Goal: Task Accomplishment & Management: Use online tool/utility

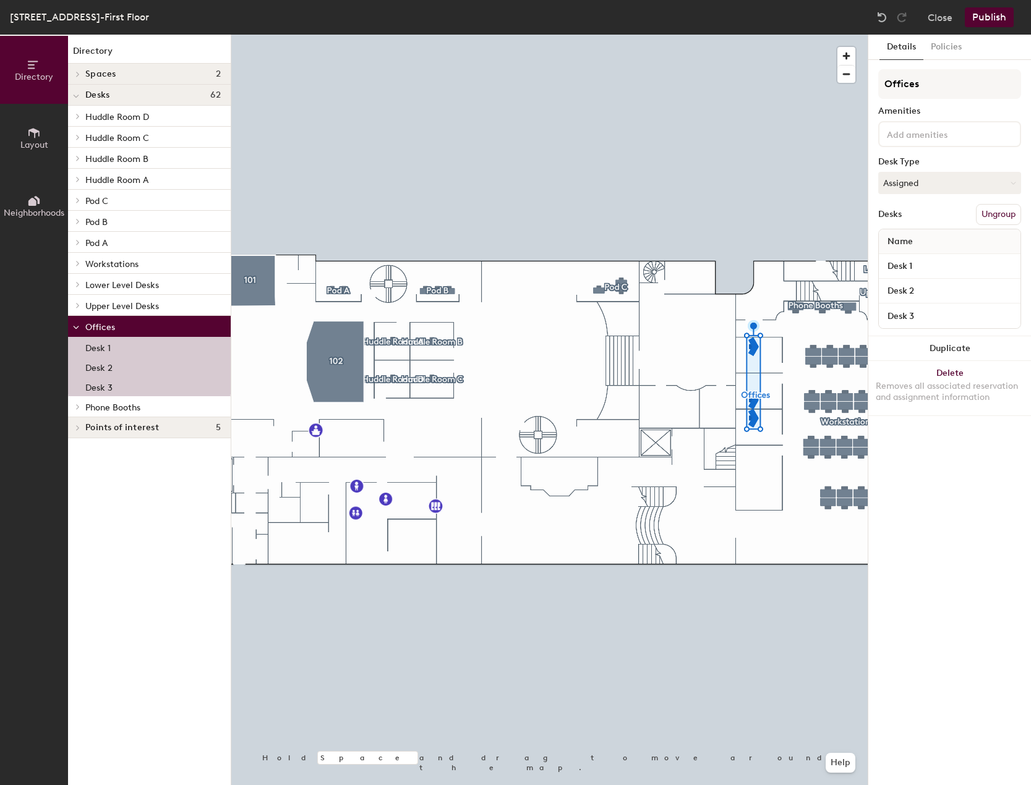
click at [995, 218] on button "Ungroup" at bounding box center [998, 214] width 45 height 21
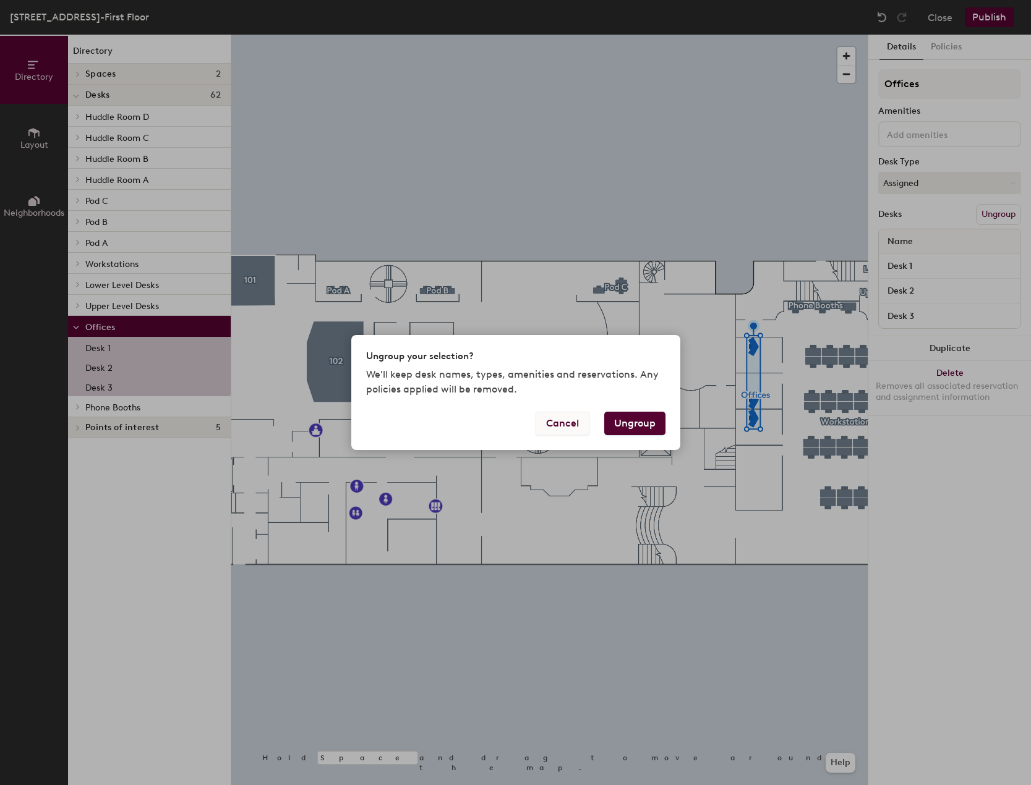
click at [545, 422] on button "Cancel" at bounding box center [562, 423] width 54 height 23
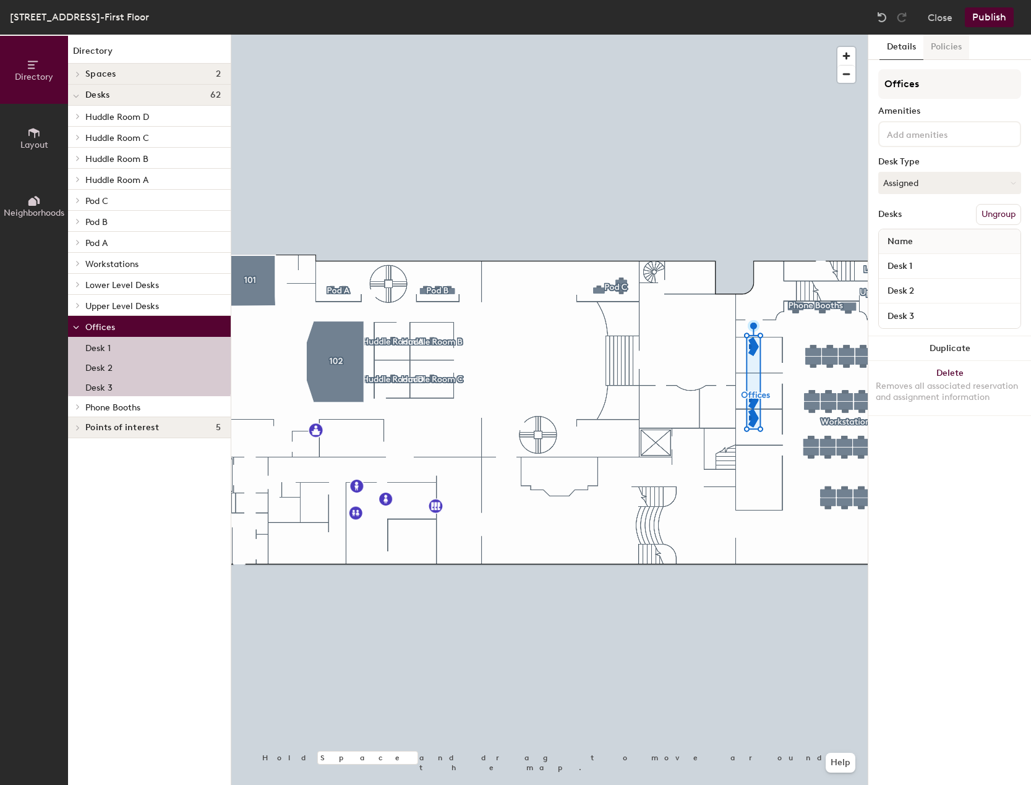
click at [940, 53] on button "Policies" at bounding box center [946, 47] width 46 height 25
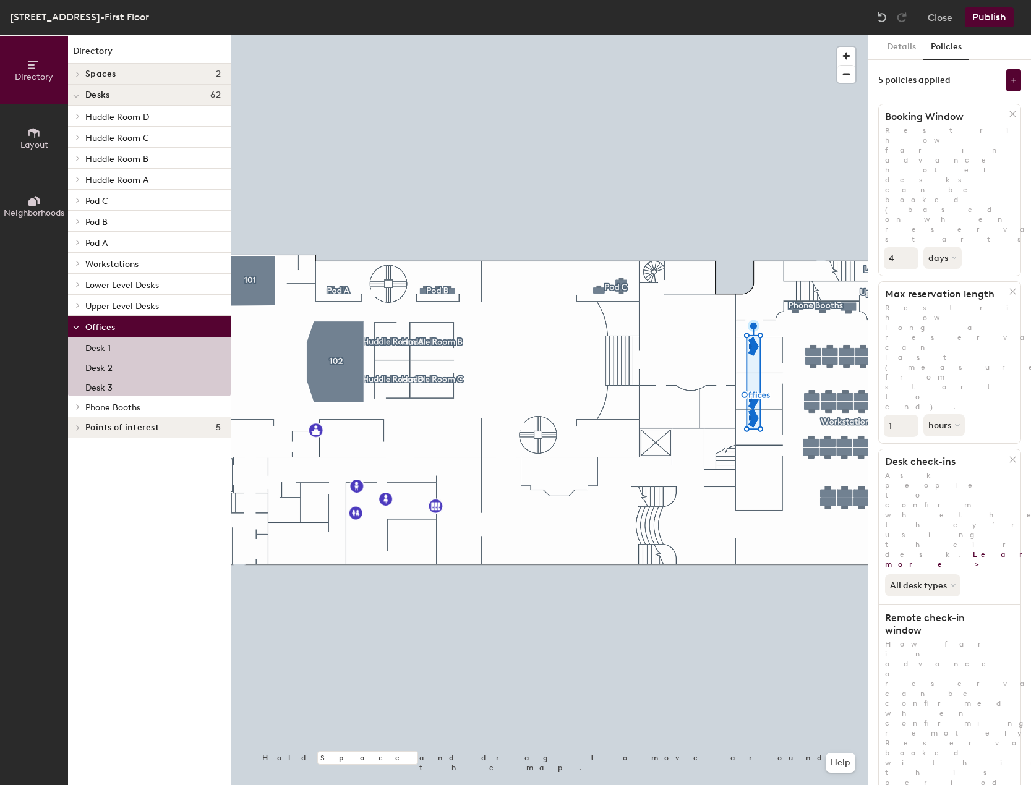
click at [903, 46] on button "Details" at bounding box center [901, 47] width 44 height 25
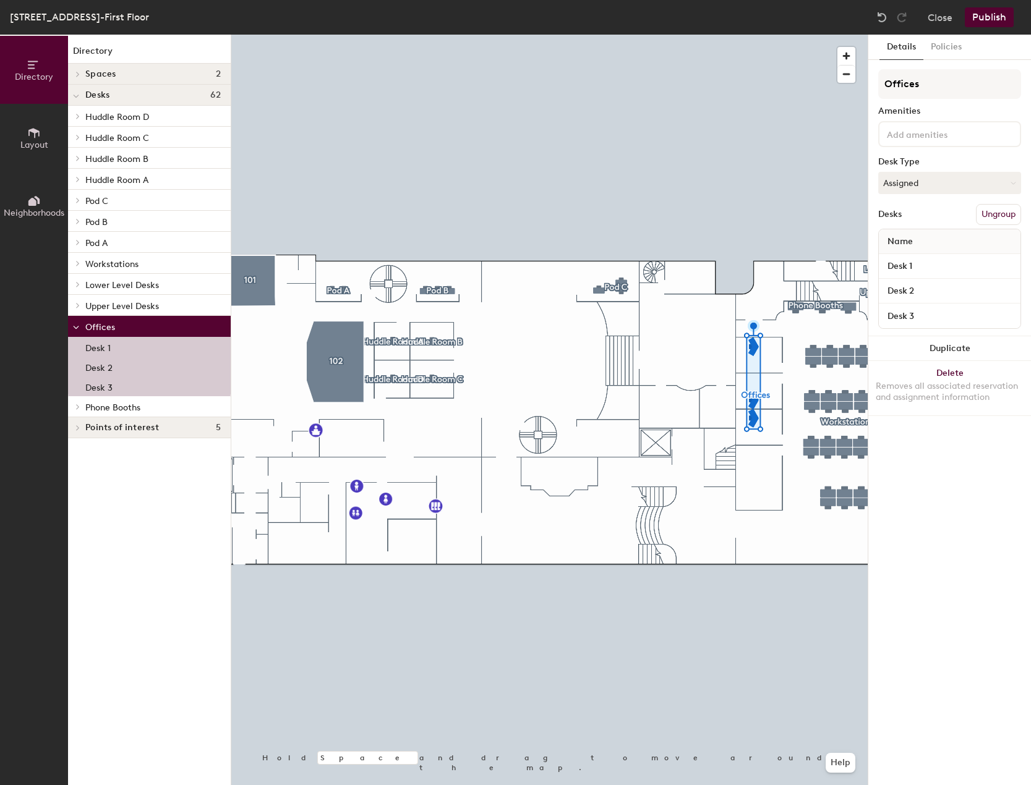
click at [1000, 226] on div "Offices Amenities Desk Type Assigned Desks Ungroup Name Desk 1 Desk 2 Desk 3" at bounding box center [949, 202] width 143 height 267
click at [1000, 217] on button "Ungroup" at bounding box center [998, 214] width 45 height 21
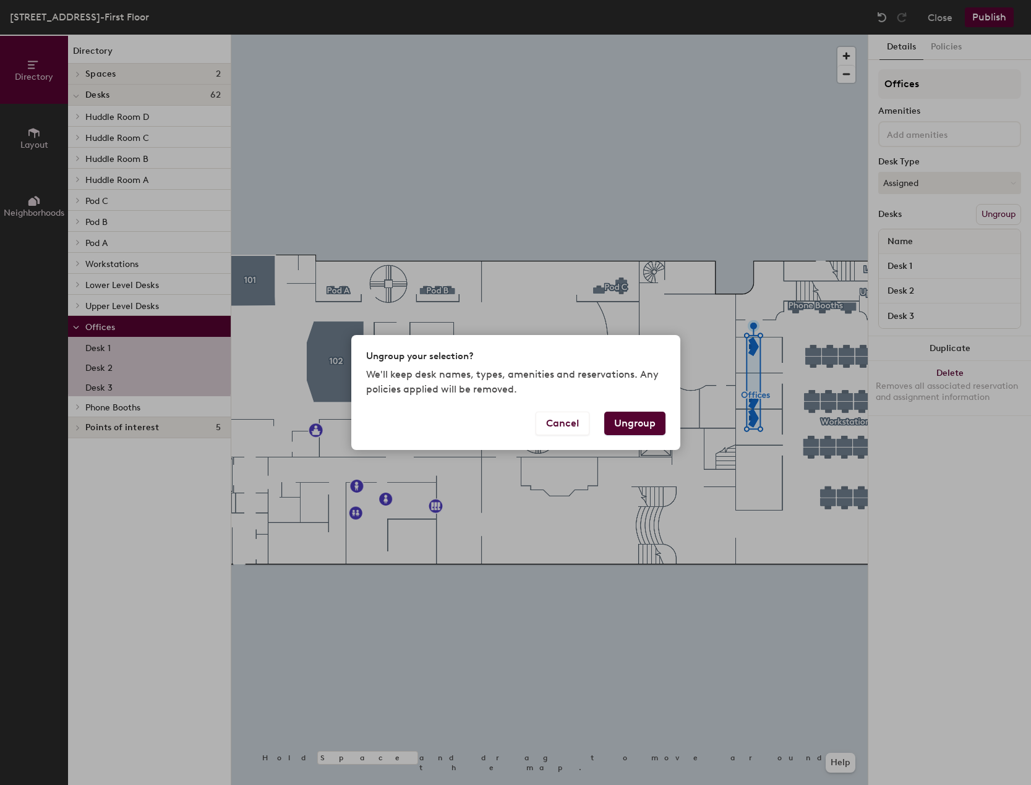
click at [642, 428] on button "Ungroup" at bounding box center [634, 423] width 61 height 23
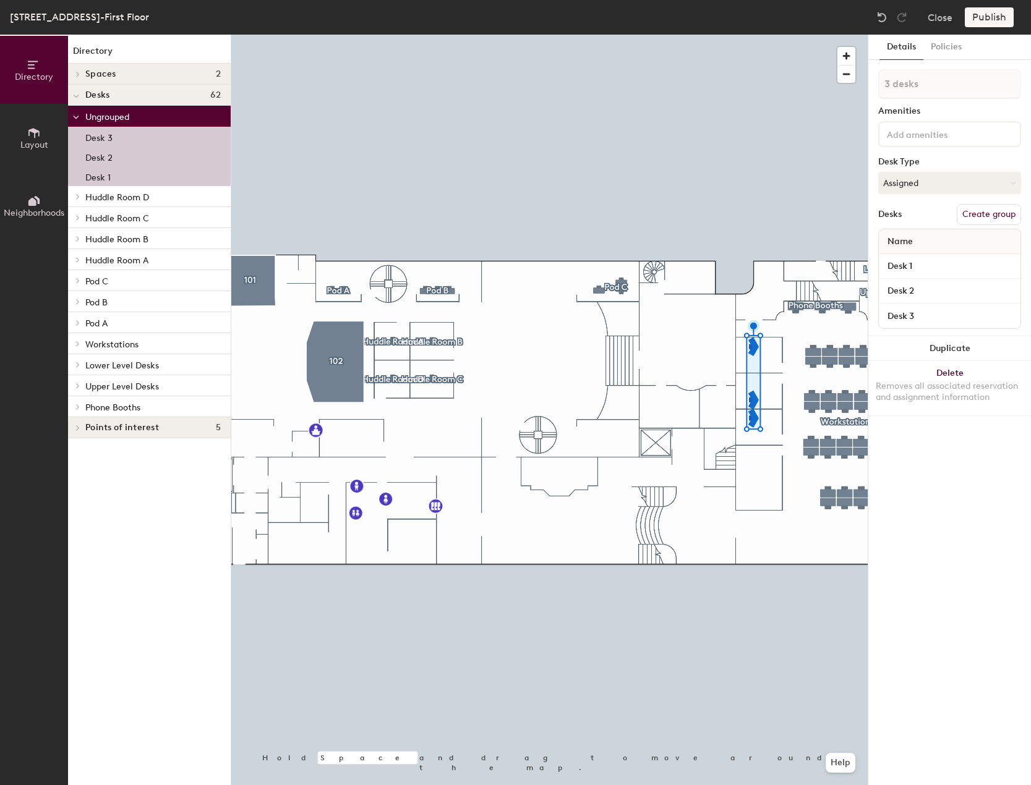
click at [769, 35] on div at bounding box center [549, 35] width 636 height 0
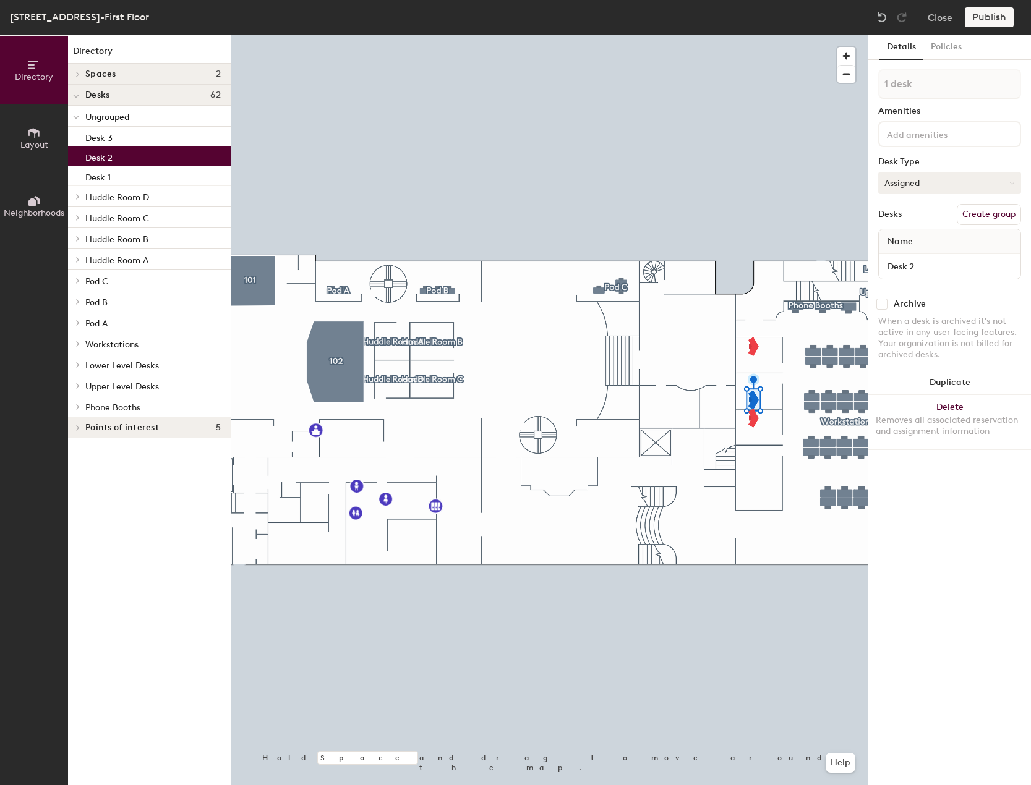
click at [951, 181] on button "Assigned" at bounding box center [949, 183] width 143 height 22
click at [921, 257] on div "Hoteled" at bounding box center [941, 258] width 124 height 19
click at [942, 184] on button "Assigned" at bounding box center [949, 183] width 143 height 22
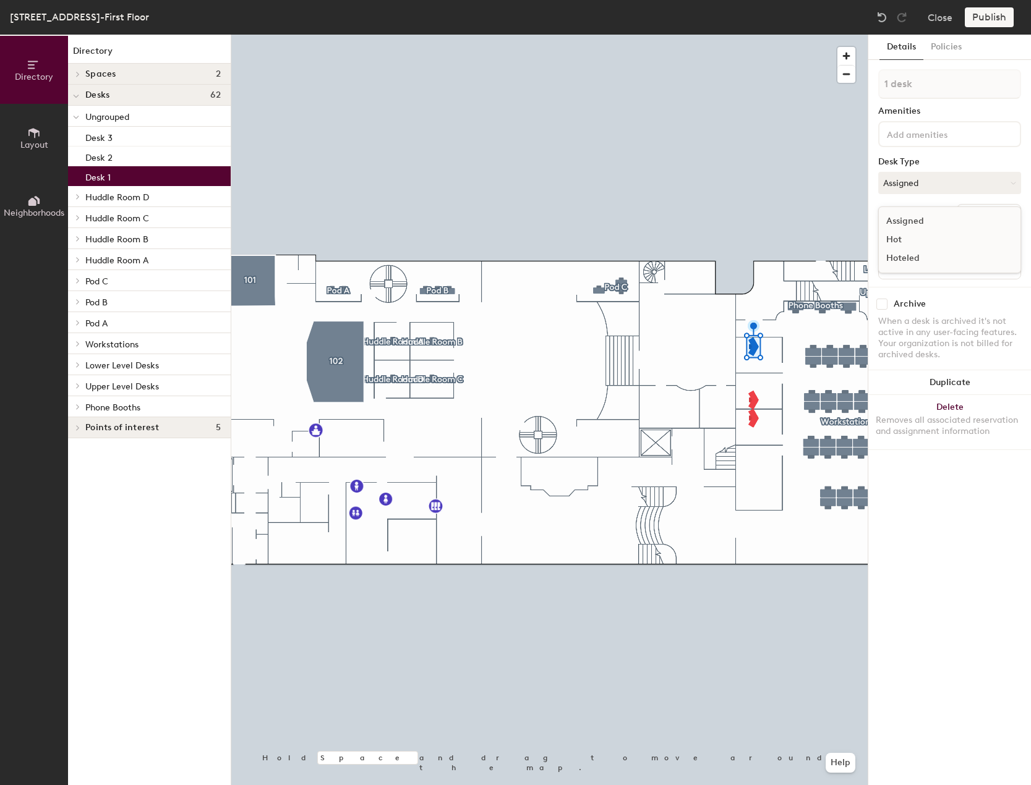
click at [906, 254] on div "Hoteled" at bounding box center [941, 258] width 124 height 19
click at [751, 35] on div at bounding box center [549, 35] width 636 height 0
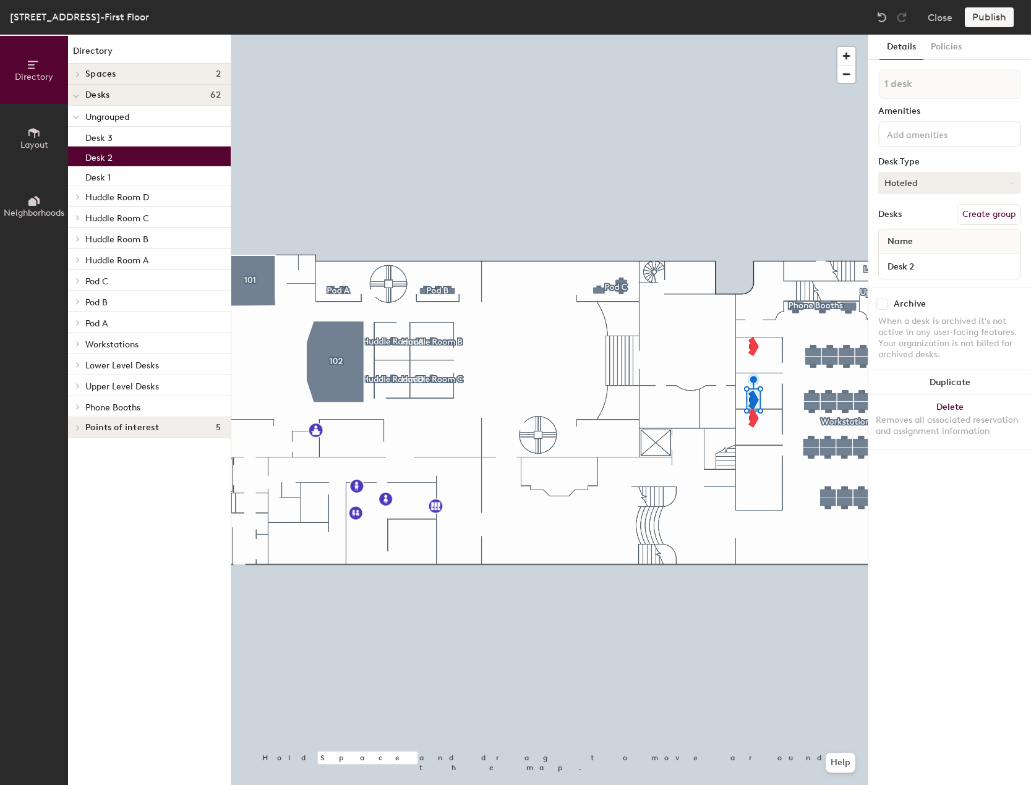
click at [921, 185] on button "Hoteled" at bounding box center [949, 183] width 143 height 22
click at [908, 222] on div "Assigned" at bounding box center [941, 221] width 124 height 19
click at [775, 35] on div at bounding box center [549, 35] width 636 height 0
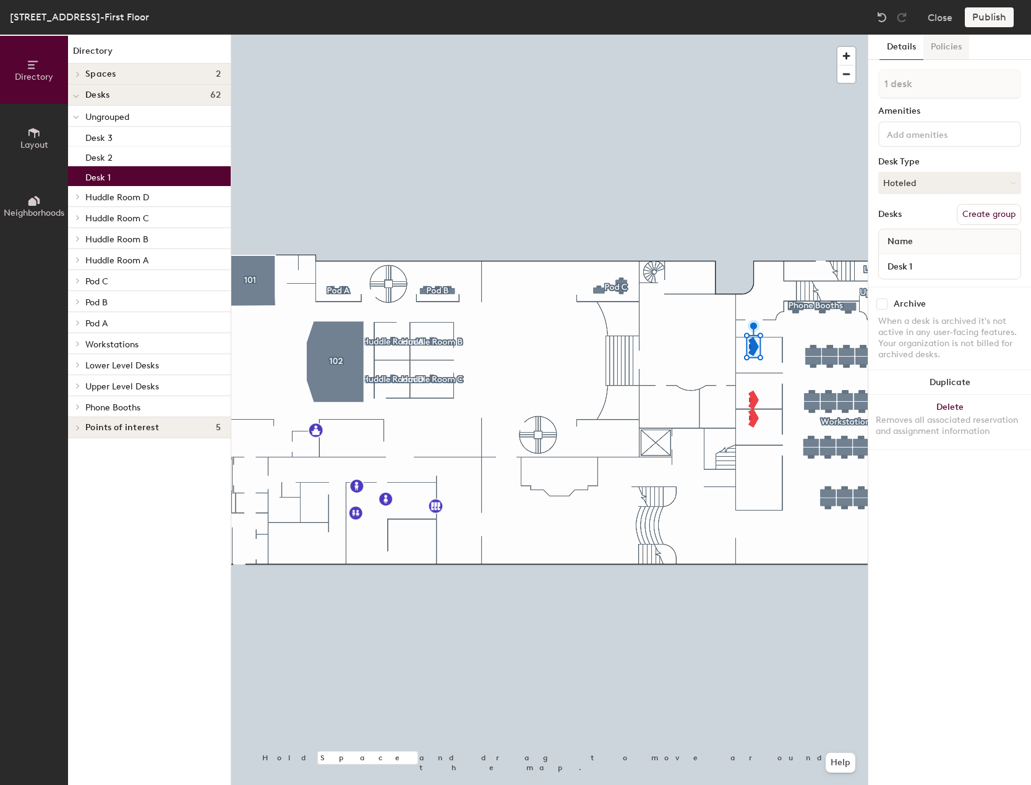
click at [941, 49] on button "Policies" at bounding box center [946, 47] width 46 height 25
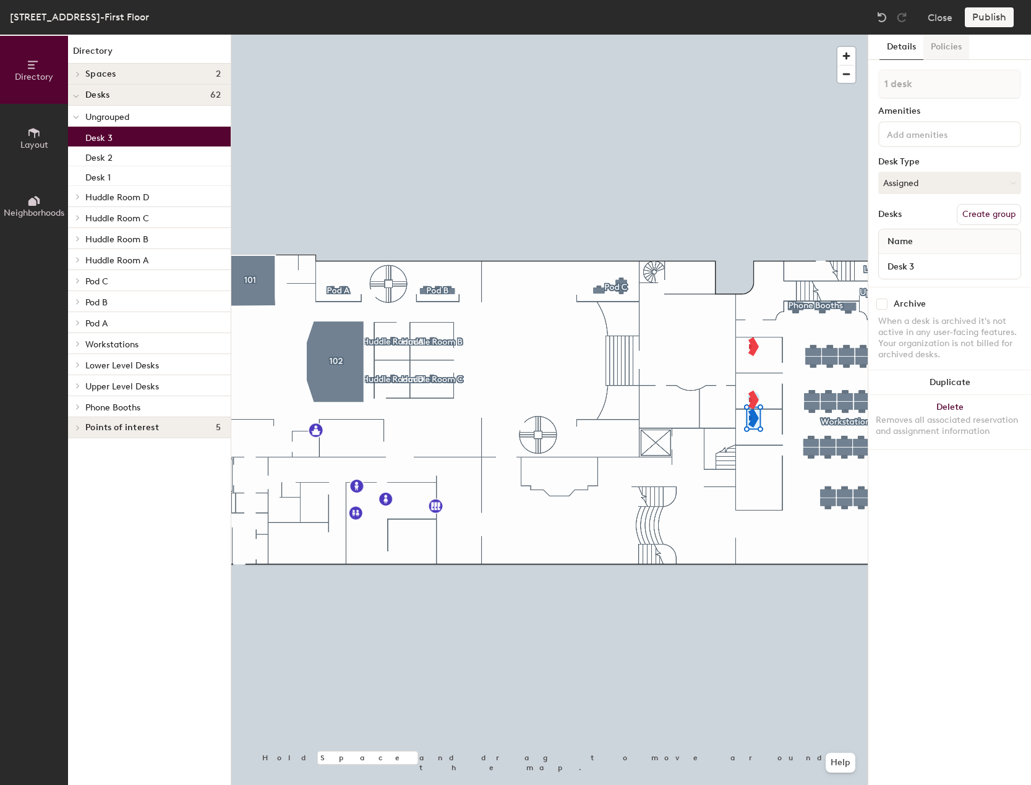
click at [955, 44] on button "Policies" at bounding box center [946, 47] width 46 height 25
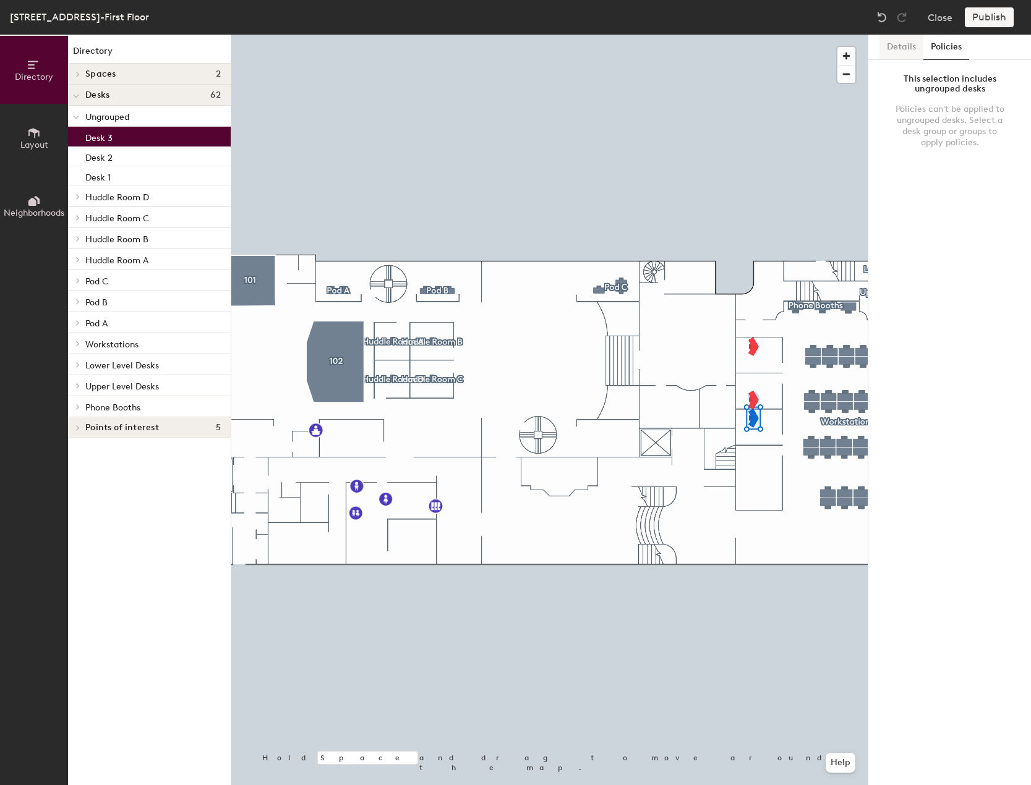
click at [908, 53] on button "Details" at bounding box center [901, 47] width 44 height 25
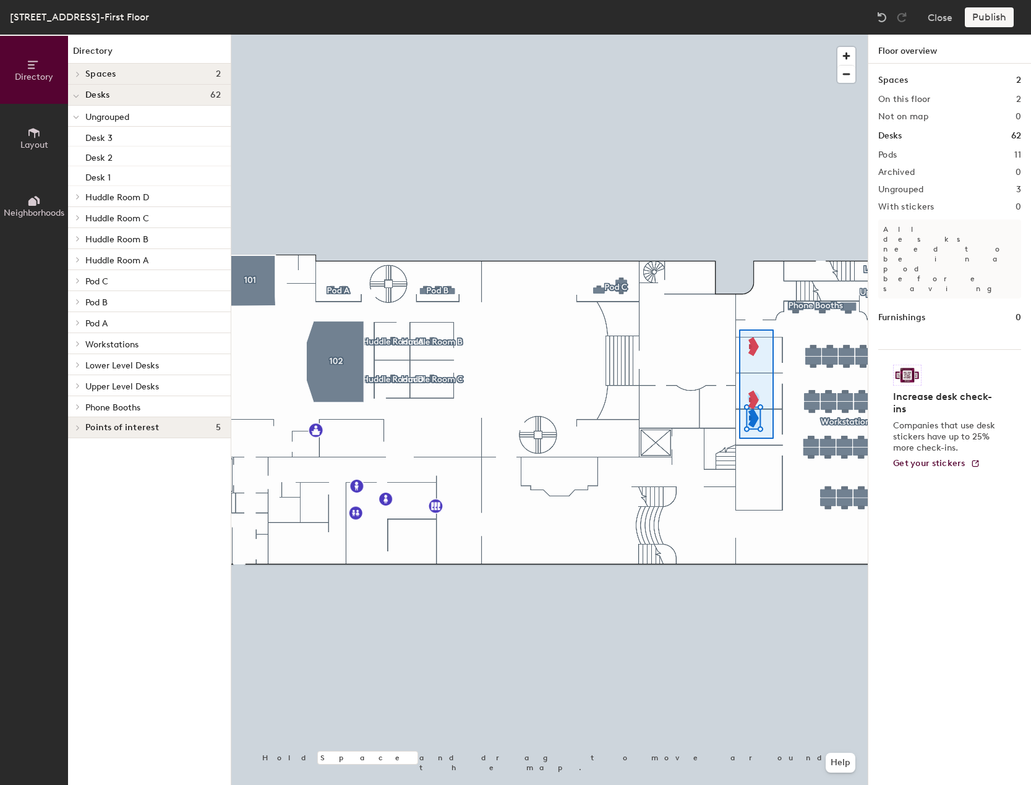
click at [739, 35] on div at bounding box center [549, 35] width 636 height 0
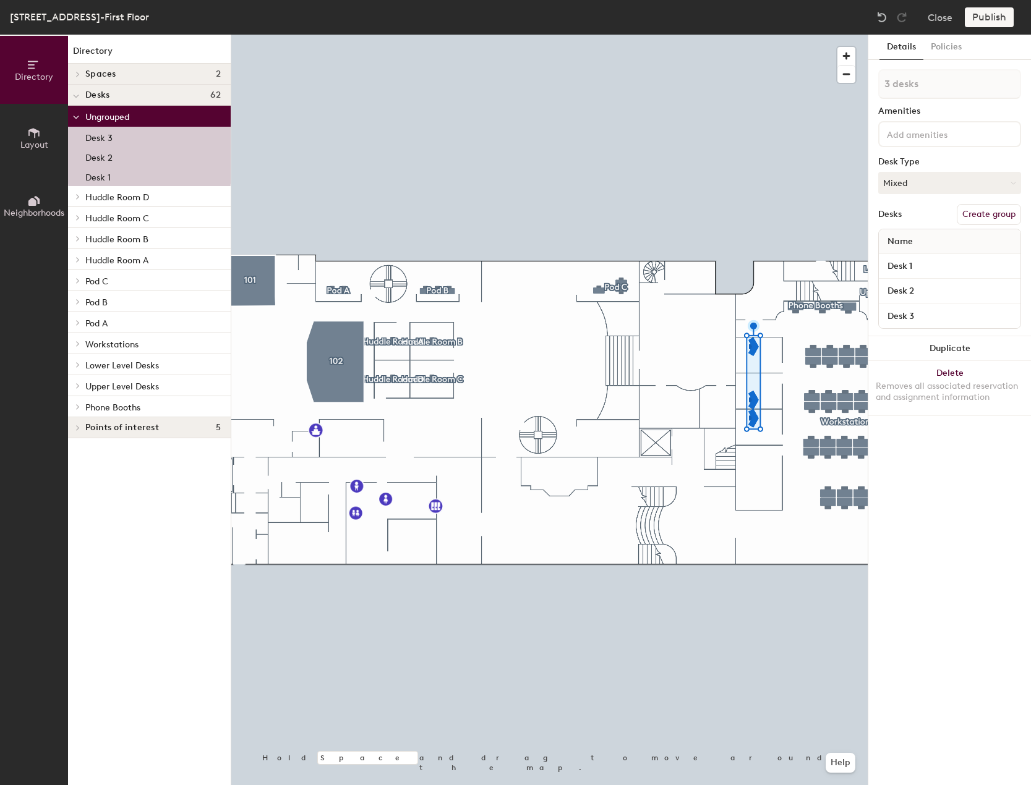
click at [989, 217] on button "Create group" at bounding box center [988, 214] width 64 height 21
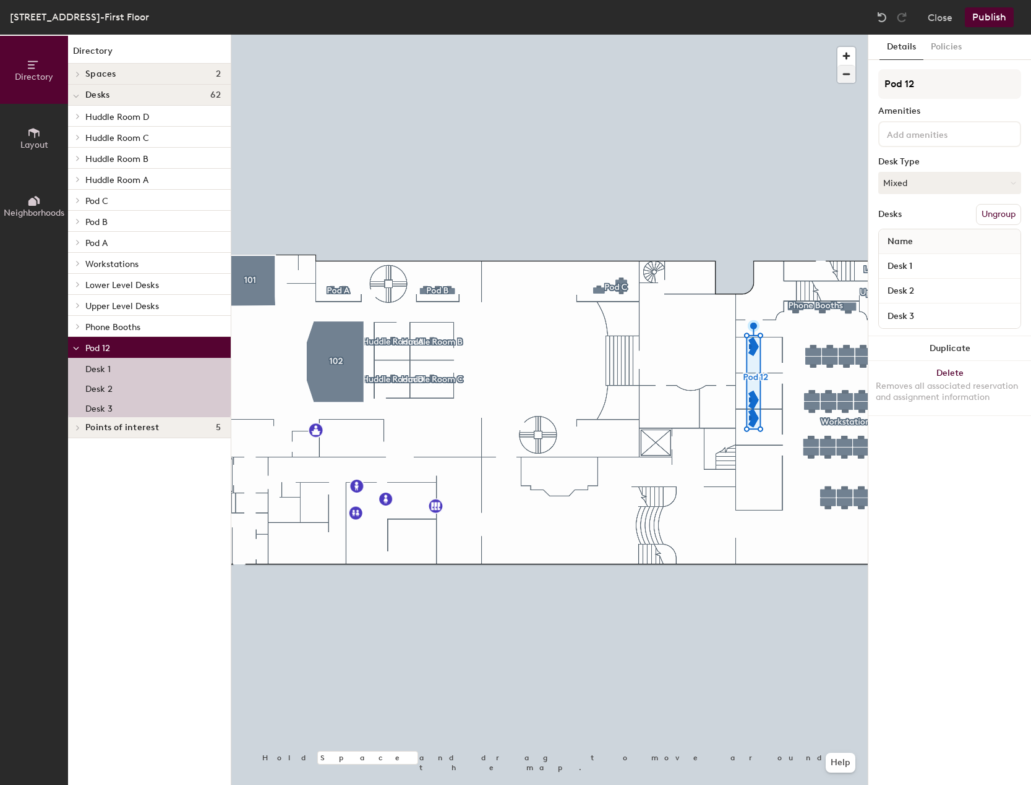
click at [833, 80] on div "Directory Layout Neighborhoods Directory Spaces 2 101 102 Desks 62 Huddle Room …" at bounding box center [515, 410] width 1031 height 751
click at [946, 19] on button "Close" at bounding box center [939, 17] width 25 height 20
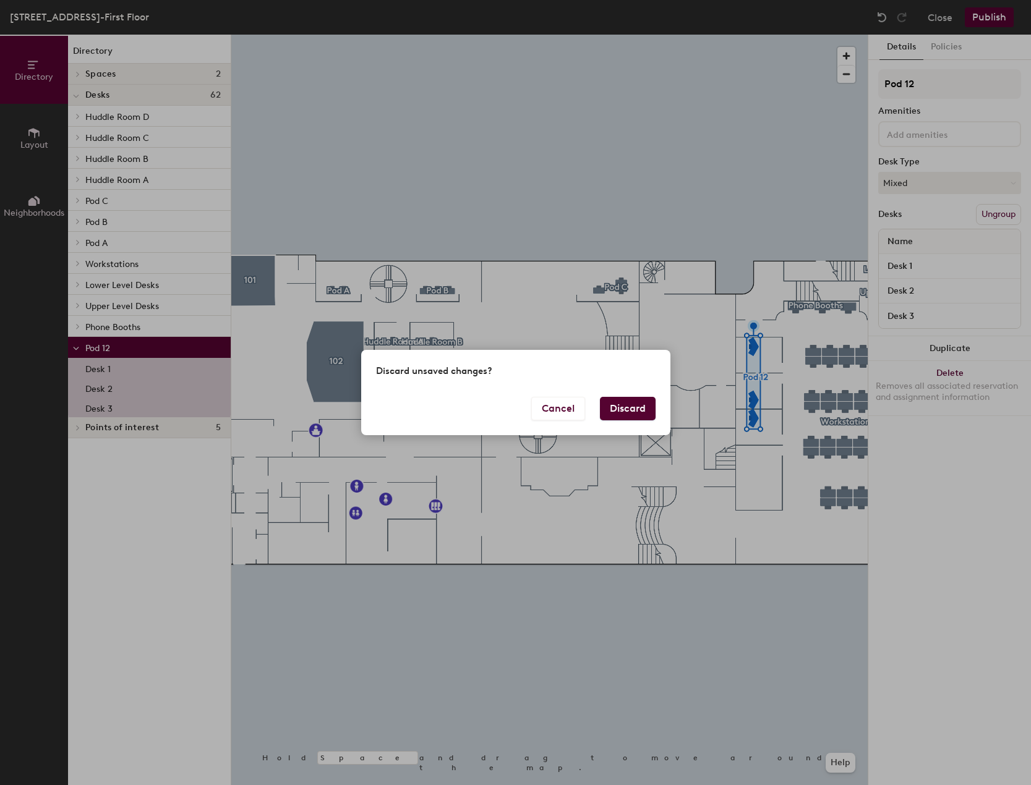
click at [632, 417] on button "Discard" at bounding box center [628, 408] width 56 height 23
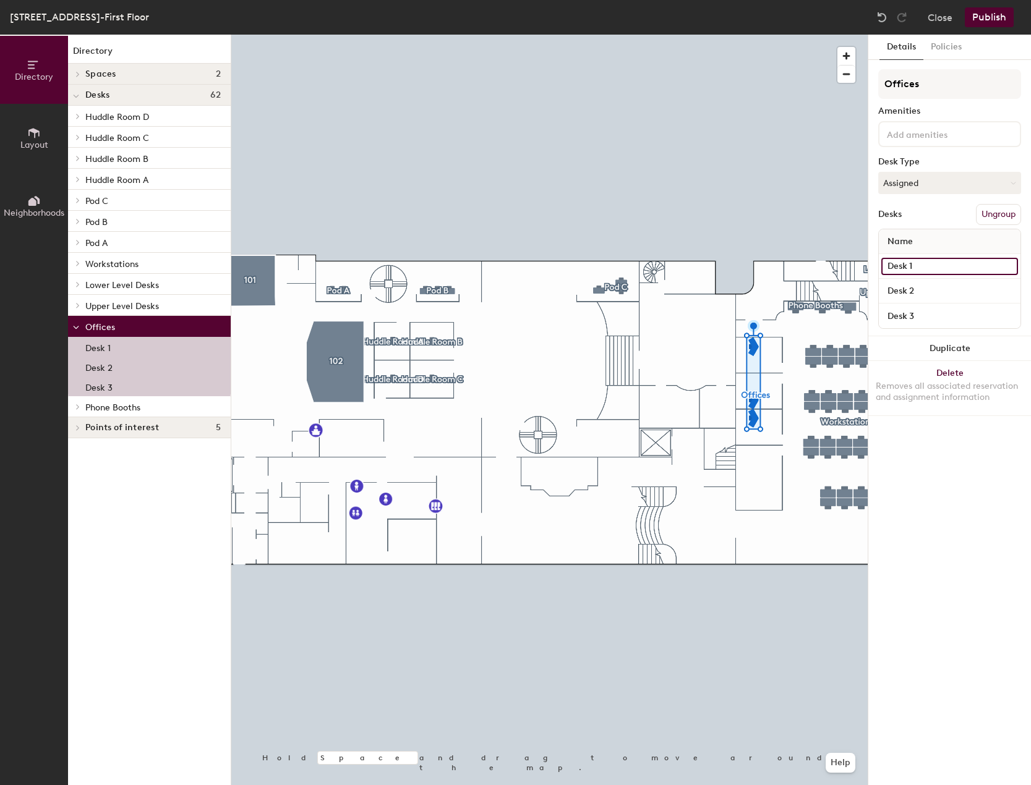
click at [937, 266] on input "Desk 1" at bounding box center [949, 266] width 137 height 17
click at [924, 221] on div "Desks Ungroup" at bounding box center [949, 214] width 143 height 21
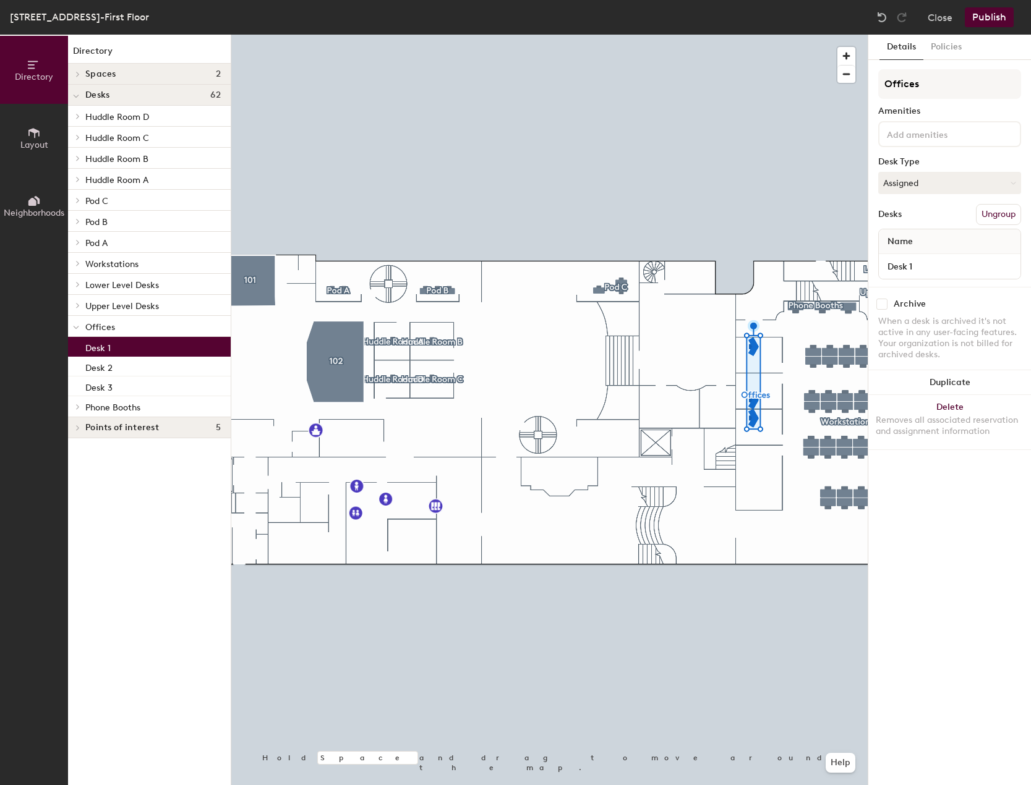
click at [101, 344] on p "Desk 1" at bounding box center [97, 346] width 25 height 14
click at [949, 189] on button "Assigned" at bounding box center [949, 183] width 143 height 22
click at [920, 252] on div "Hoteled" at bounding box center [941, 258] width 124 height 19
click at [1003, 22] on button "Publish" at bounding box center [989, 17] width 49 height 20
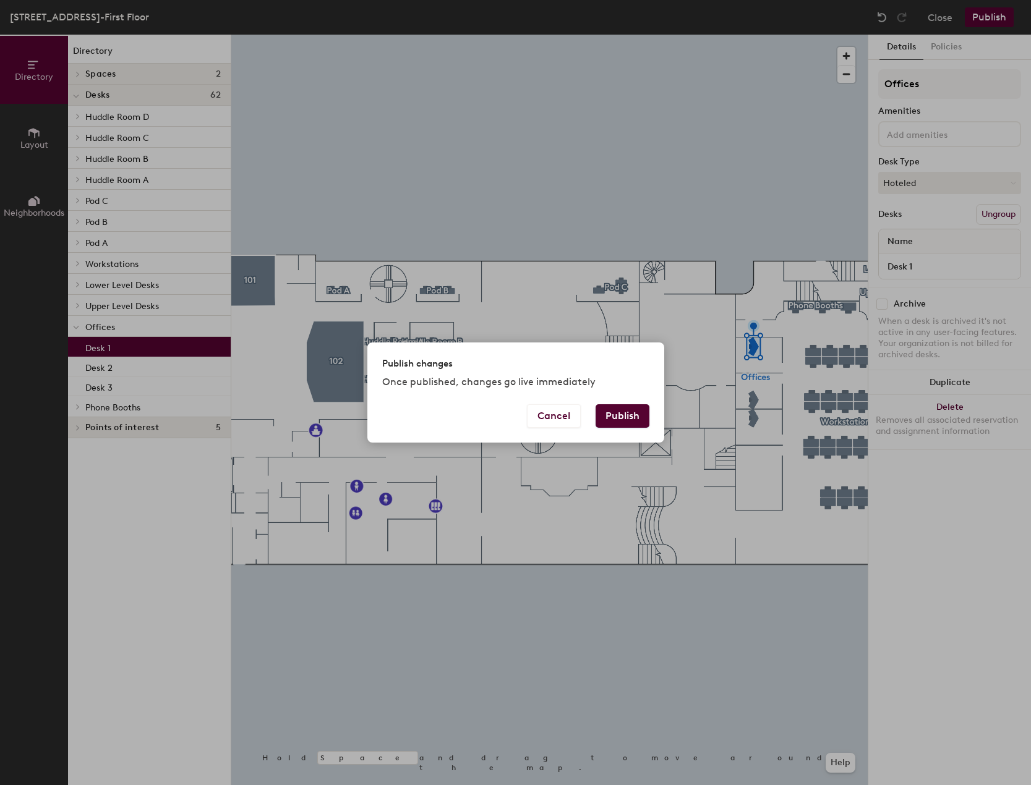
click at [626, 419] on button "Publish" at bounding box center [622, 415] width 54 height 23
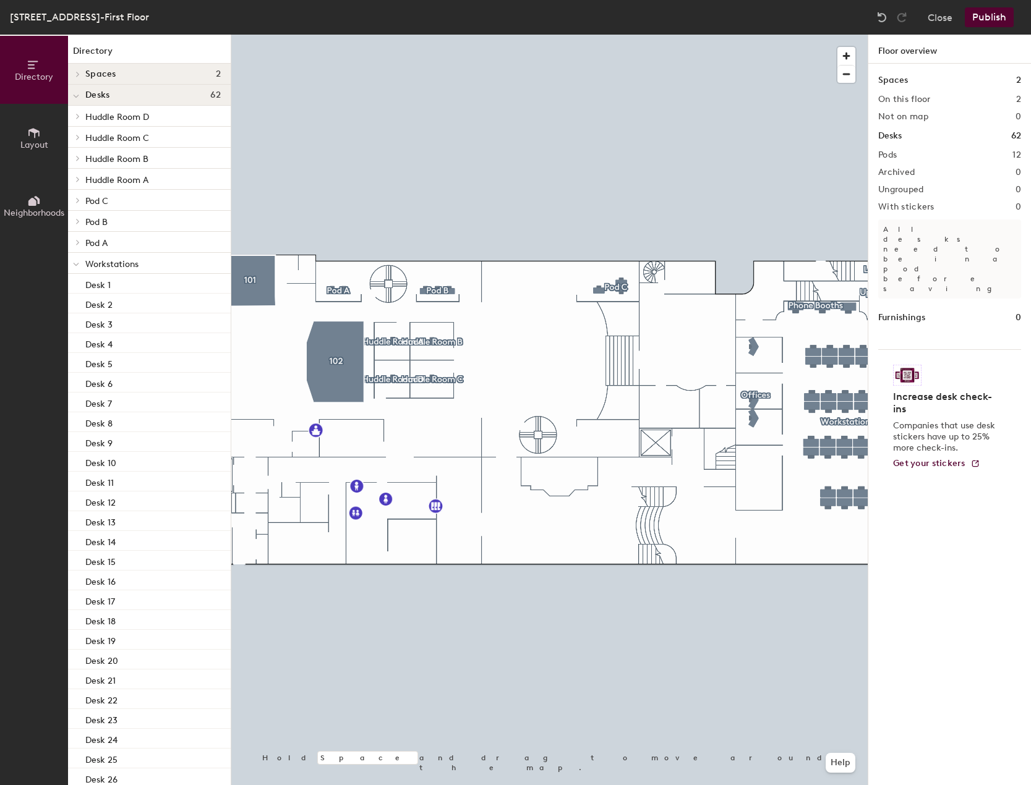
click at [833, 35] on div at bounding box center [549, 35] width 636 height 0
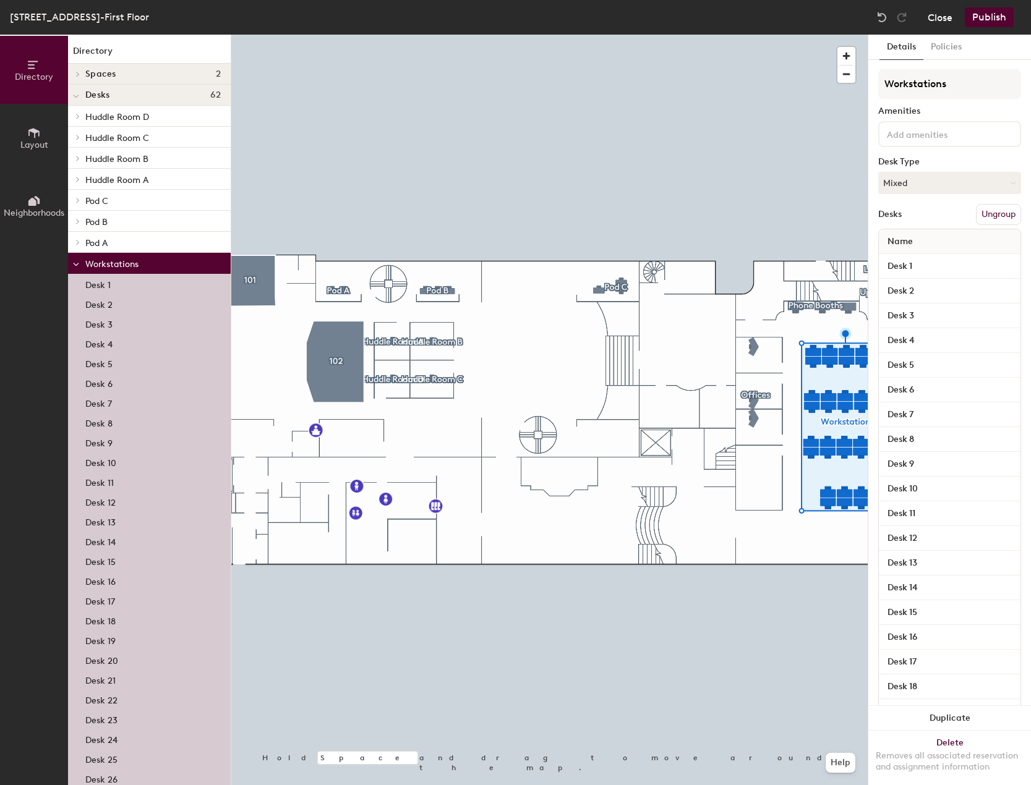
click at [942, 21] on button "Close" at bounding box center [939, 17] width 25 height 20
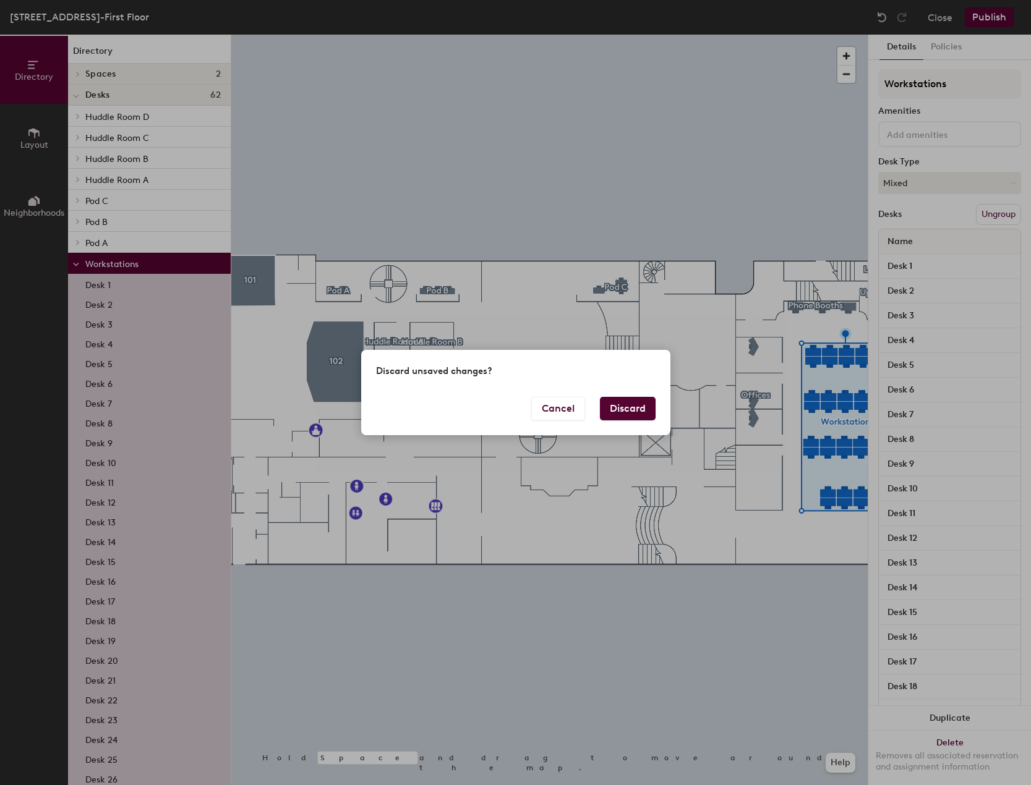
click at [634, 411] on button "Discard" at bounding box center [628, 408] width 56 height 23
